Goal: Information Seeking & Learning: Learn about a topic

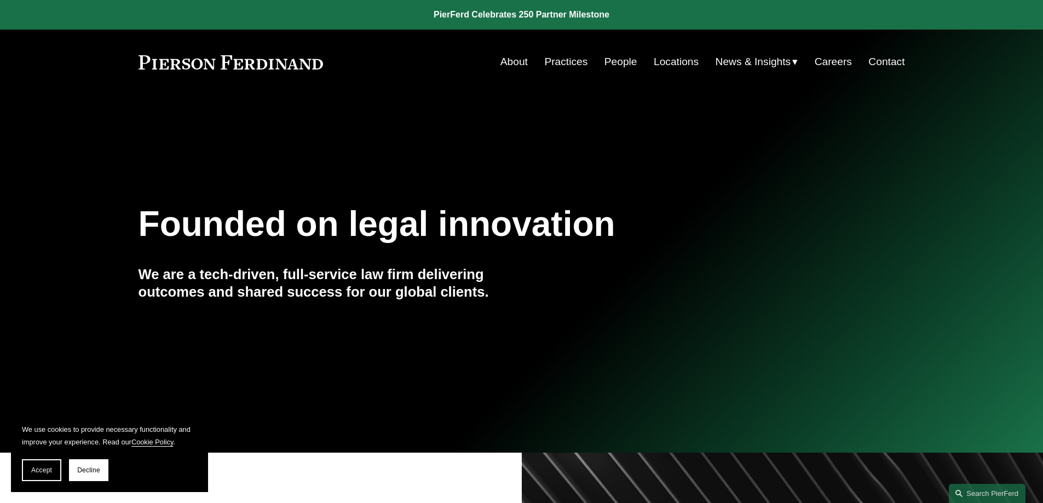
click at [610, 58] on link "People" at bounding box center [620, 61] width 33 height 21
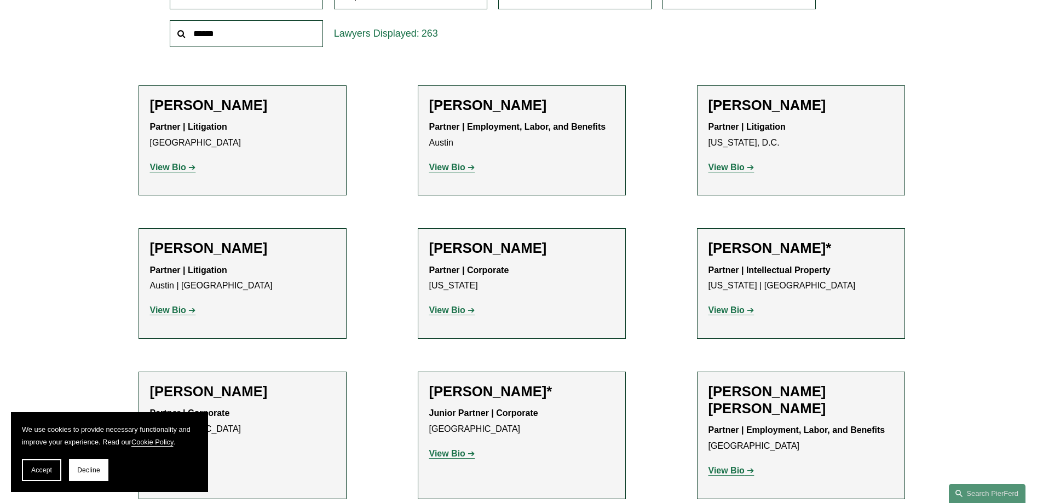
scroll to position [493, 0]
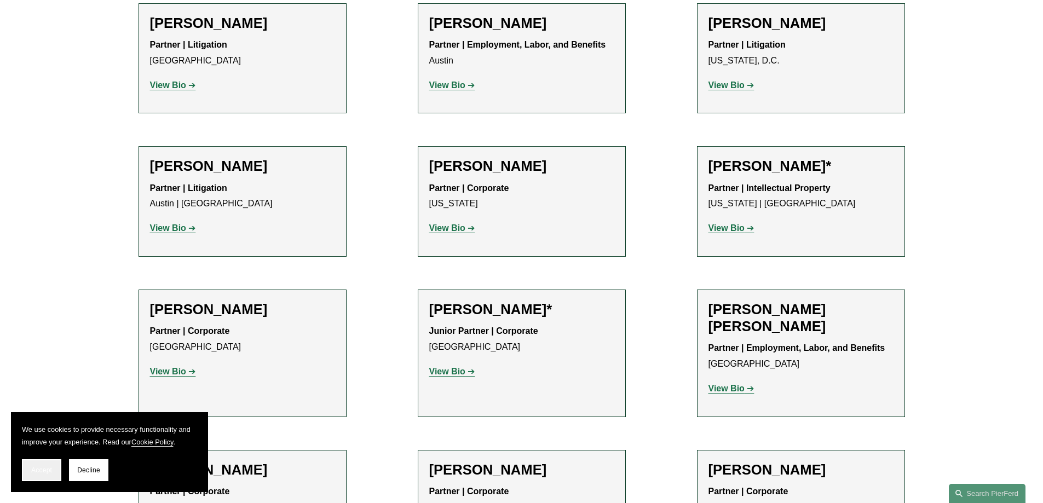
click at [44, 466] on button "Accept" at bounding box center [41, 470] width 39 height 22
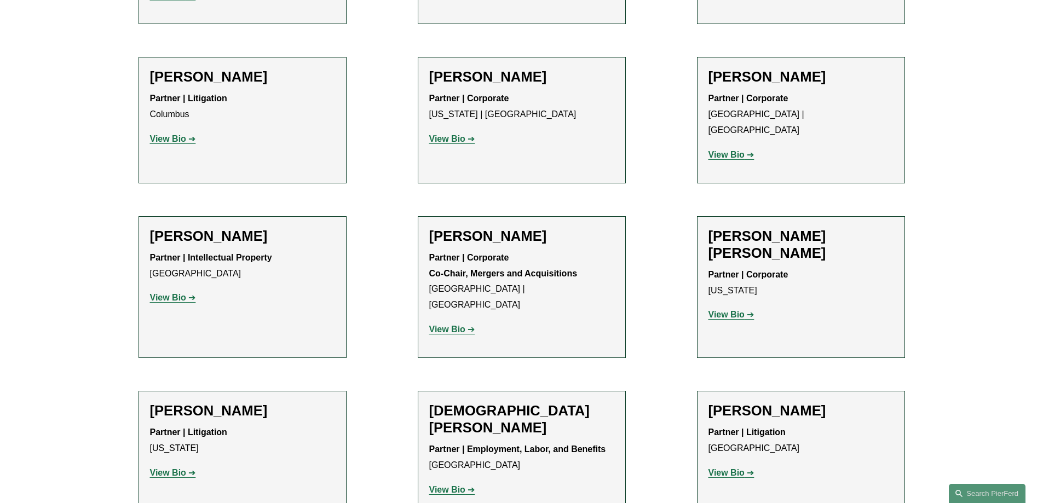
scroll to position [2791, 0]
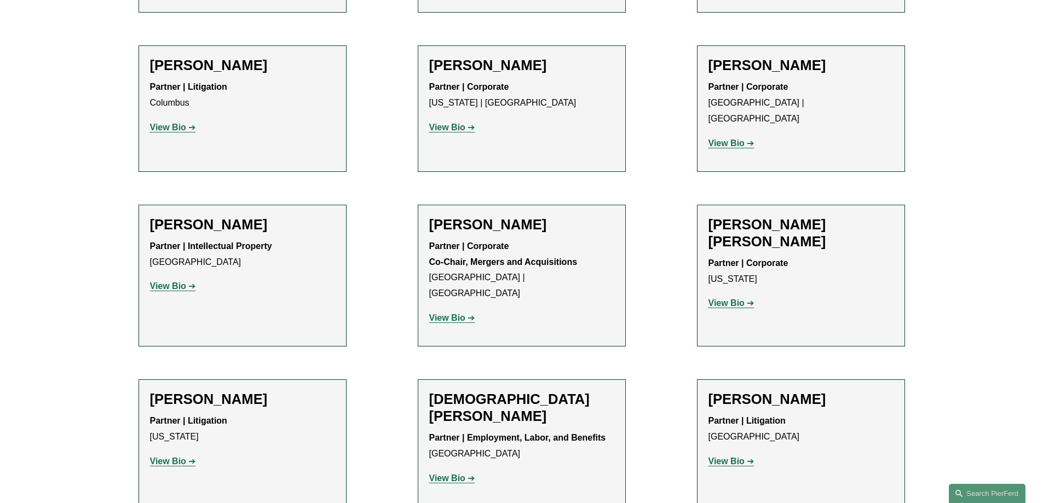
click at [462, 473] on strong "View Bio" at bounding box center [447, 477] width 36 height 9
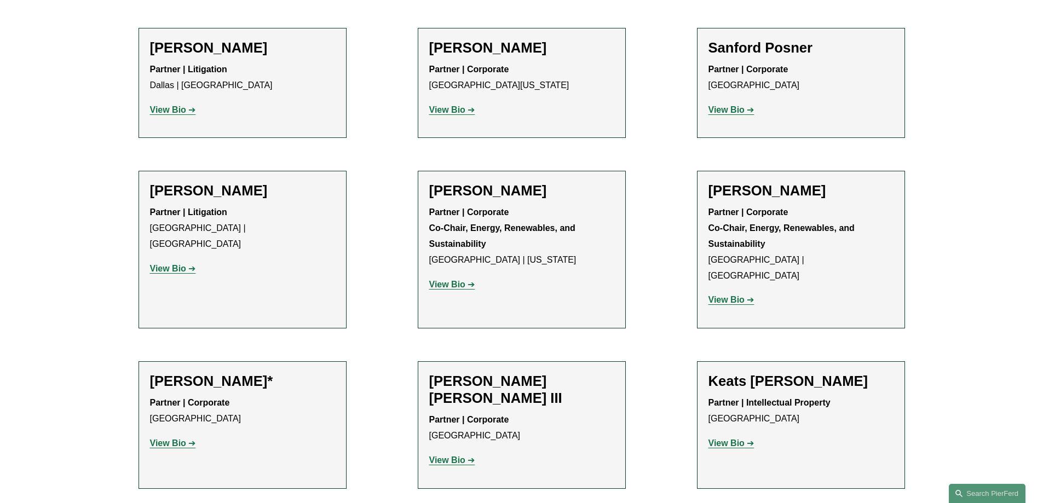
scroll to position [10509, 0]
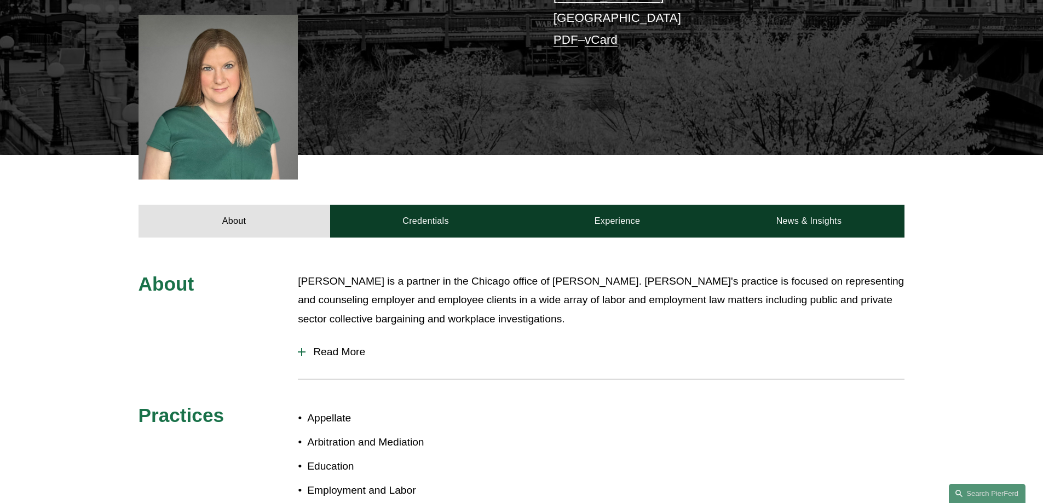
scroll to position [328, 0]
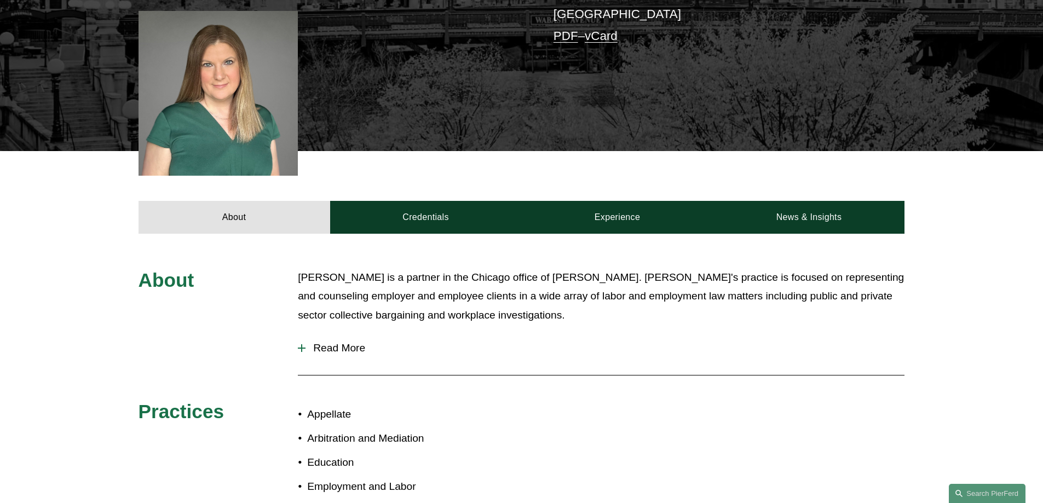
click at [323, 342] on span "Read More" at bounding box center [604, 348] width 599 height 12
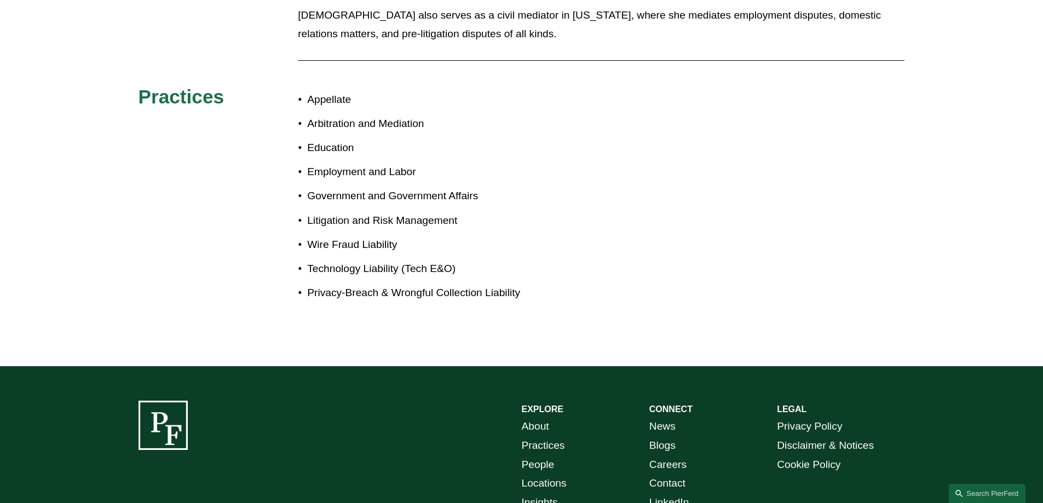
scroll to position [985, 0]
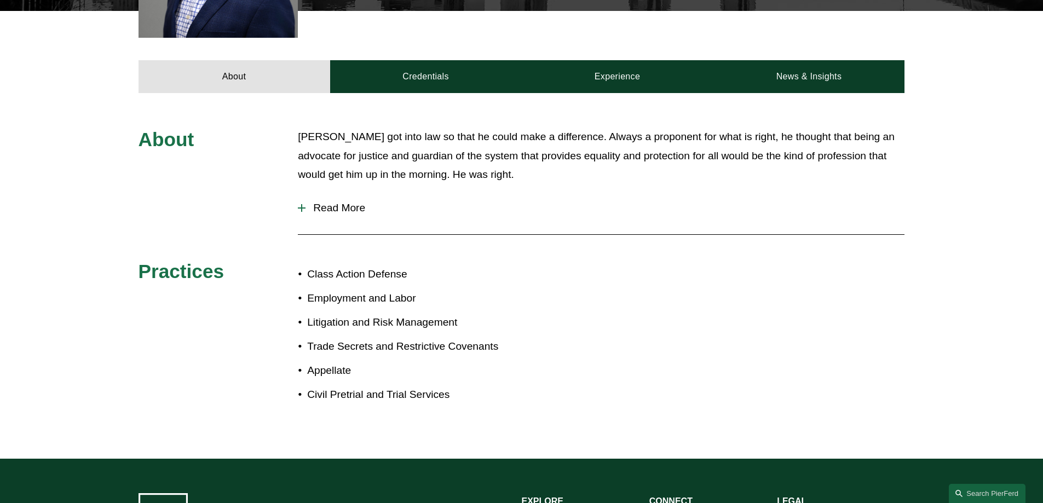
scroll to position [493, 0]
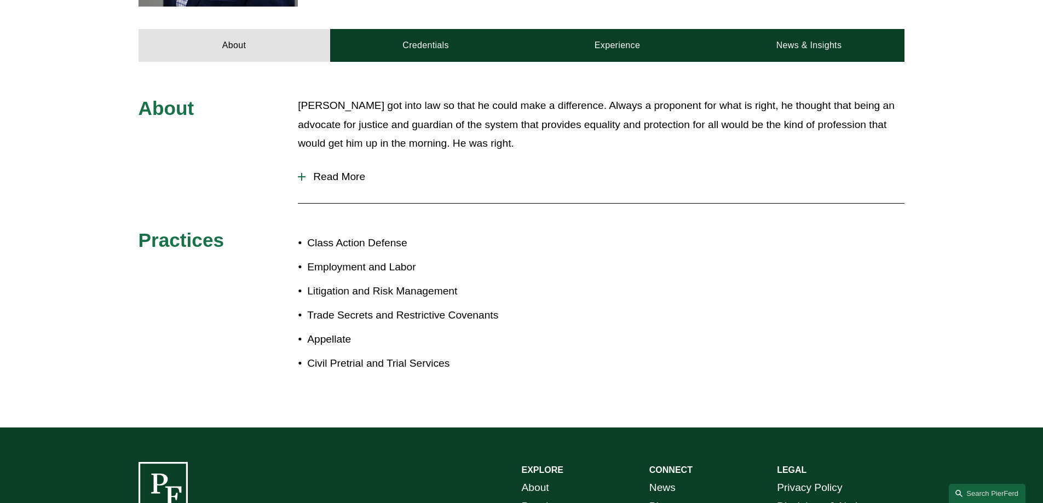
click at [357, 171] on span "Read More" at bounding box center [604, 177] width 599 height 12
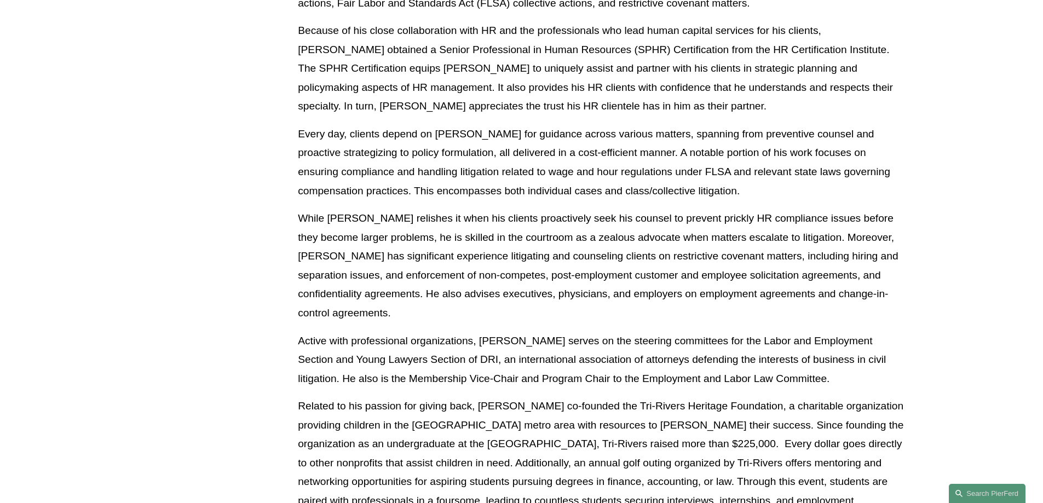
scroll to position [821, 0]
